Goal: Navigation & Orientation: Find specific page/section

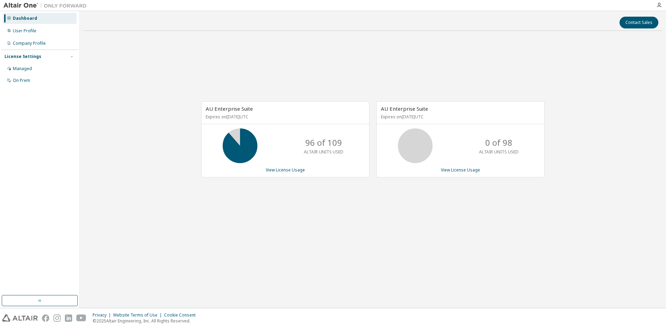
click at [47, 20] on div "Dashboard" at bounding box center [40, 18] width 74 height 11
click at [30, 34] on div "User Profile" at bounding box center [40, 30] width 74 height 11
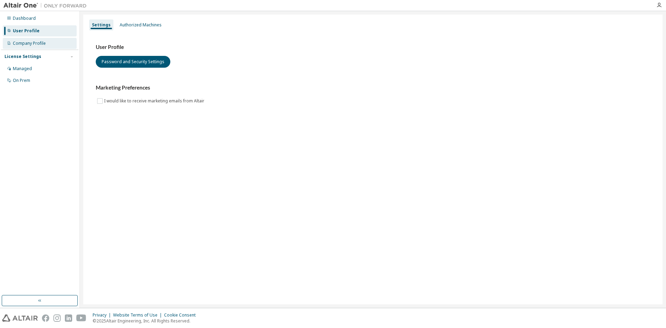
click at [35, 42] on div "Company Profile" at bounding box center [29, 44] width 33 height 6
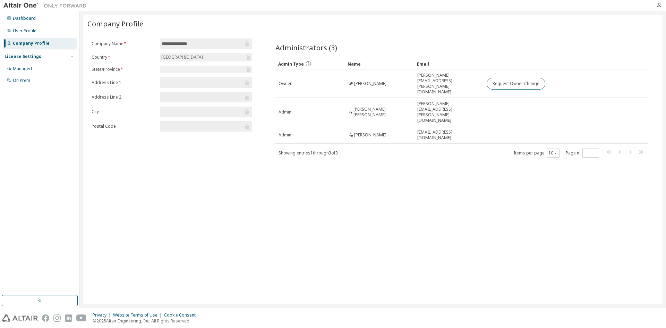
click at [22, 10] on div at bounding box center [45, 5] width 90 height 11
click at [24, 2] on img at bounding box center [46, 5] width 87 height 7
click at [26, 5] on img at bounding box center [46, 5] width 87 height 7
click at [38, 293] on div "Dashboard User Profile Company Profile License Settings Managed On Prem" at bounding box center [39, 153] width 77 height 282
click at [40, 299] on icon "button" at bounding box center [40, 300] width 6 height 6
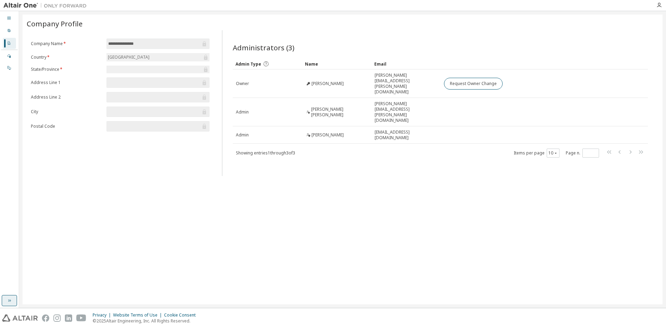
click at [9, 300] on icon "button" at bounding box center [10, 300] width 6 height 6
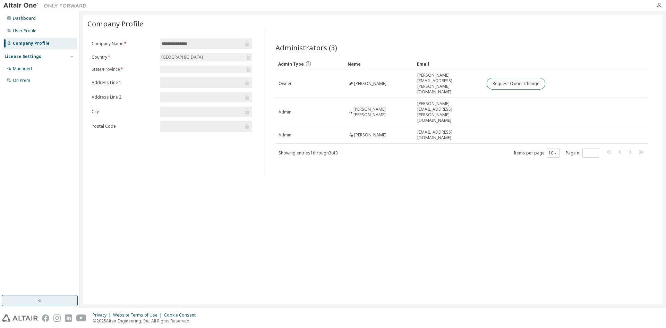
click at [34, 55] on div "License Settings" at bounding box center [23, 57] width 37 height 6
click at [662, 4] on div at bounding box center [659, 5] width 14 height 6
click at [659, 4] on icon "button" at bounding box center [659, 5] width 6 height 6
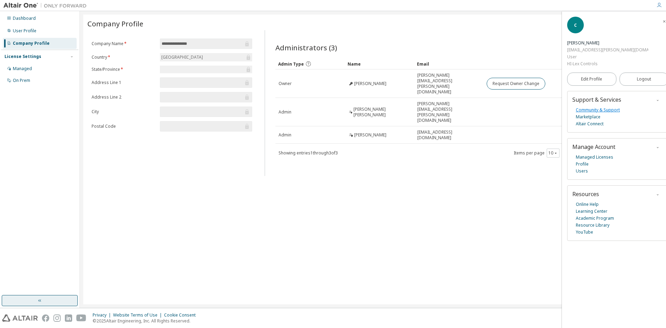
click at [593, 106] on link "Community & Support" at bounding box center [597, 109] width 44 height 7
click at [31, 29] on div "User Profile" at bounding box center [25, 31] width 24 height 6
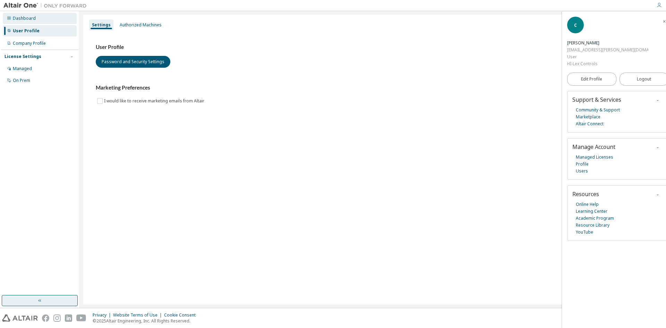
click at [37, 21] on div "Dashboard" at bounding box center [40, 18] width 74 height 11
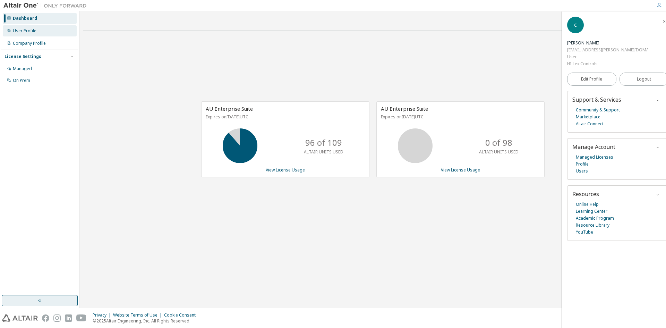
click at [28, 33] on div "User Profile" at bounding box center [25, 31] width 24 height 6
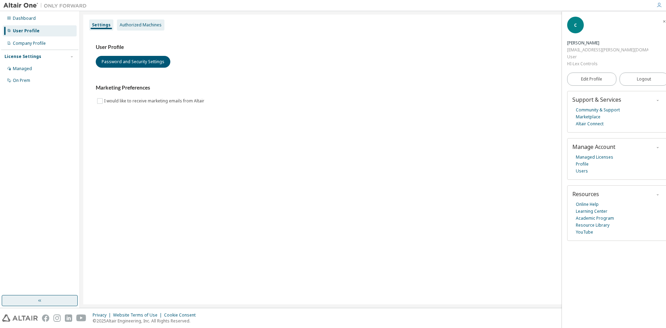
click at [148, 25] on div "Authorized Machines" at bounding box center [141, 25] width 42 height 6
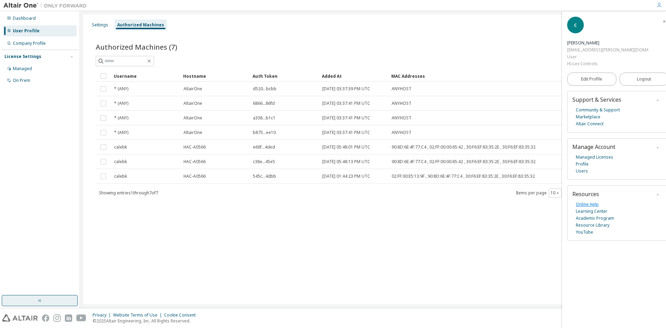
click at [591, 201] on link "Online Help" at bounding box center [586, 204] width 23 height 7
